Goal: Information Seeking & Learning: Learn about a topic

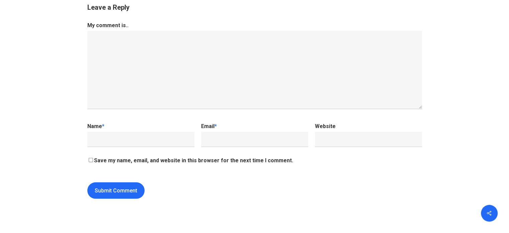
scroll to position [7228, 0]
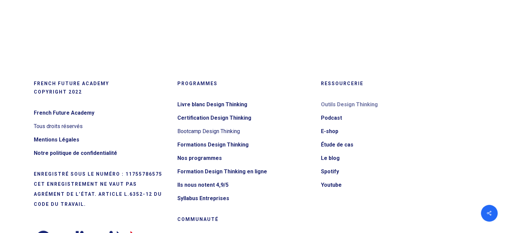
click at [335, 110] on link "Outils Design Thinking" at bounding box center [388, 104] width 135 height 11
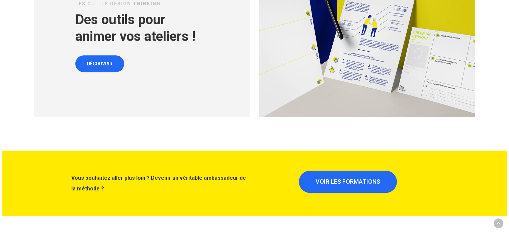
scroll to position [3146, 0]
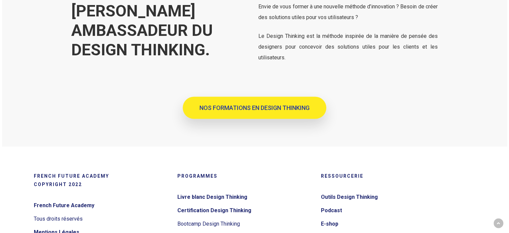
scroll to position [1439, 0]
